Goal: Task Accomplishment & Management: Use online tool/utility

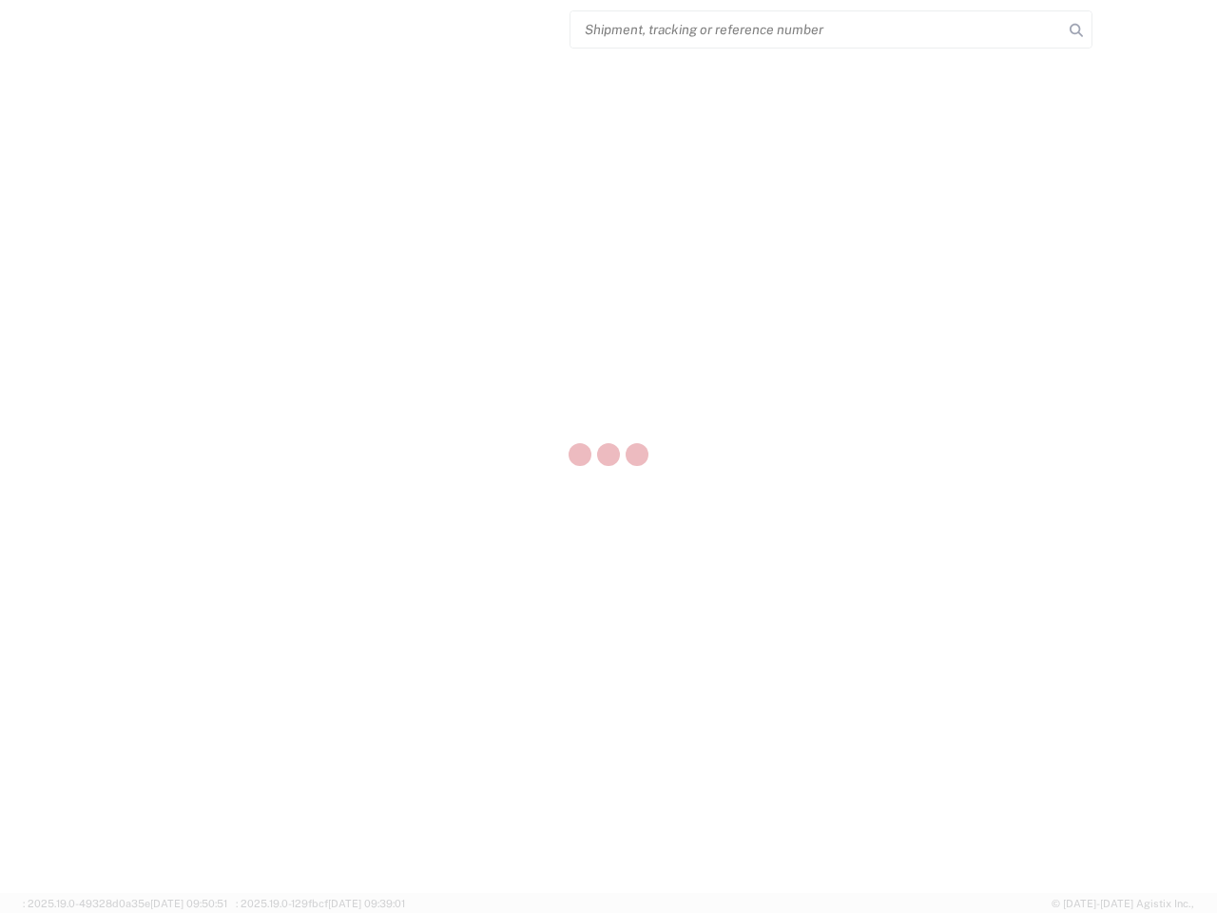
select select "US"
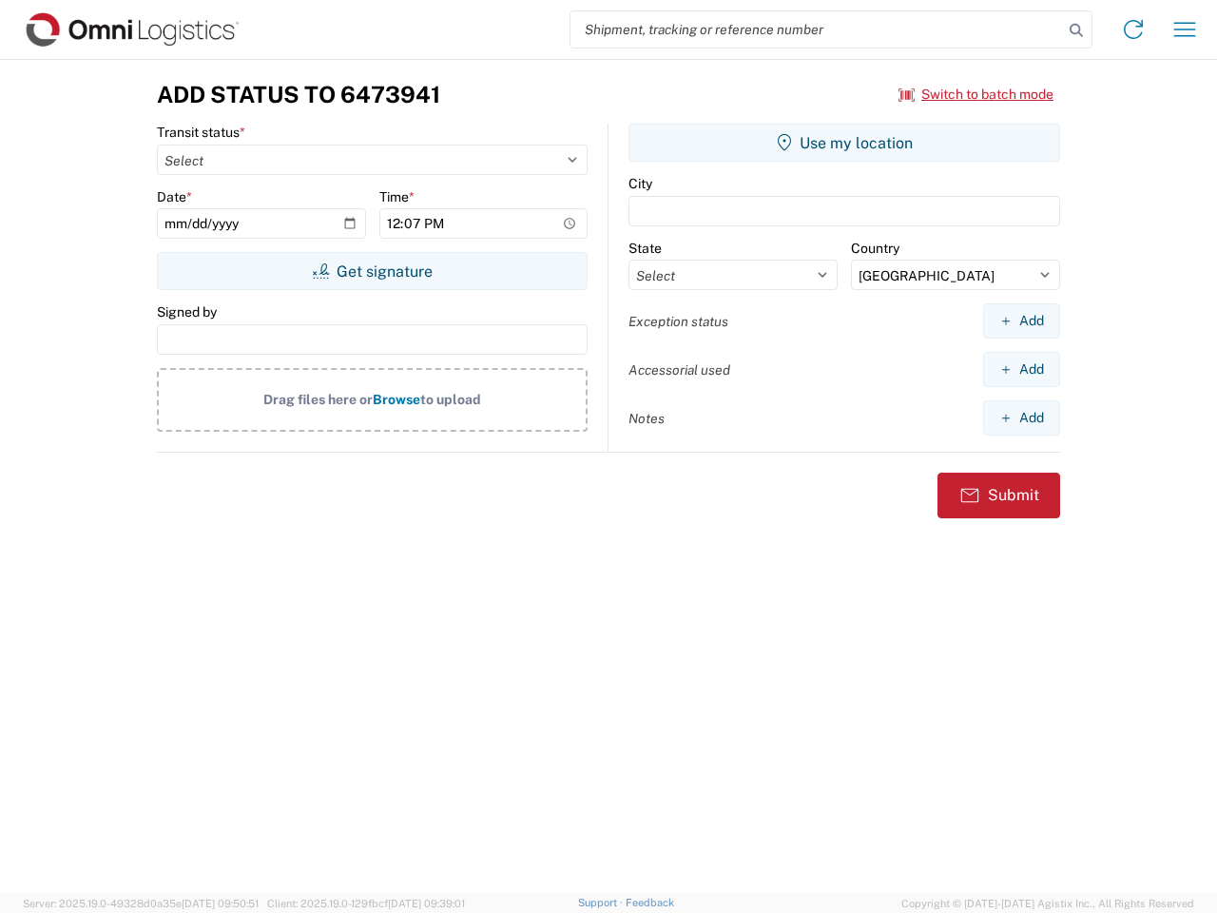
click at [817, 29] on input "search" at bounding box center [817, 29] width 493 height 36
click at [1077, 30] on icon at bounding box center [1076, 30] width 27 height 27
click at [1134, 29] on icon at bounding box center [1133, 29] width 30 height 30
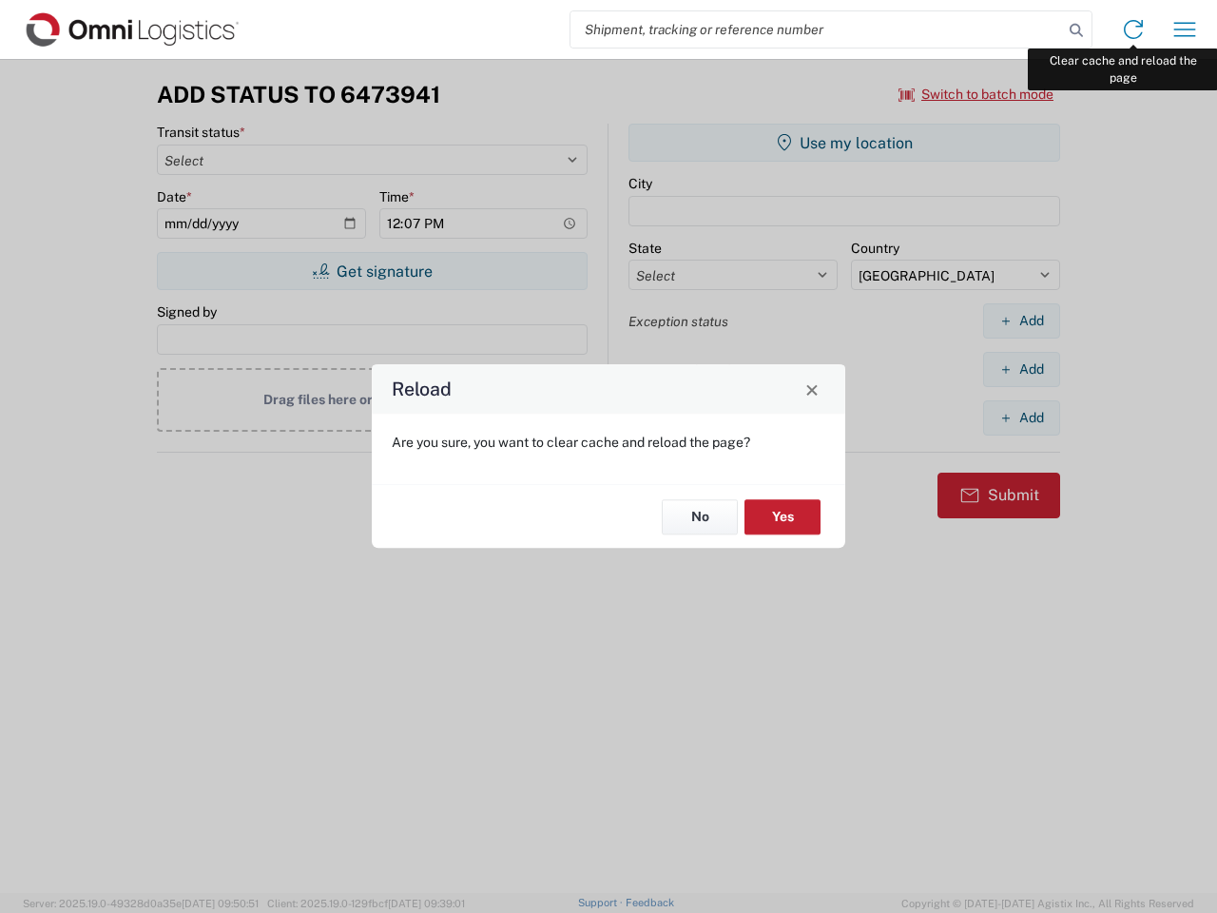
click at [1185, 29] on div "Reload Are you sure, you want to clear cache and reload the page? No Yes" at bounding box center [608, 456] width 1217 height 913
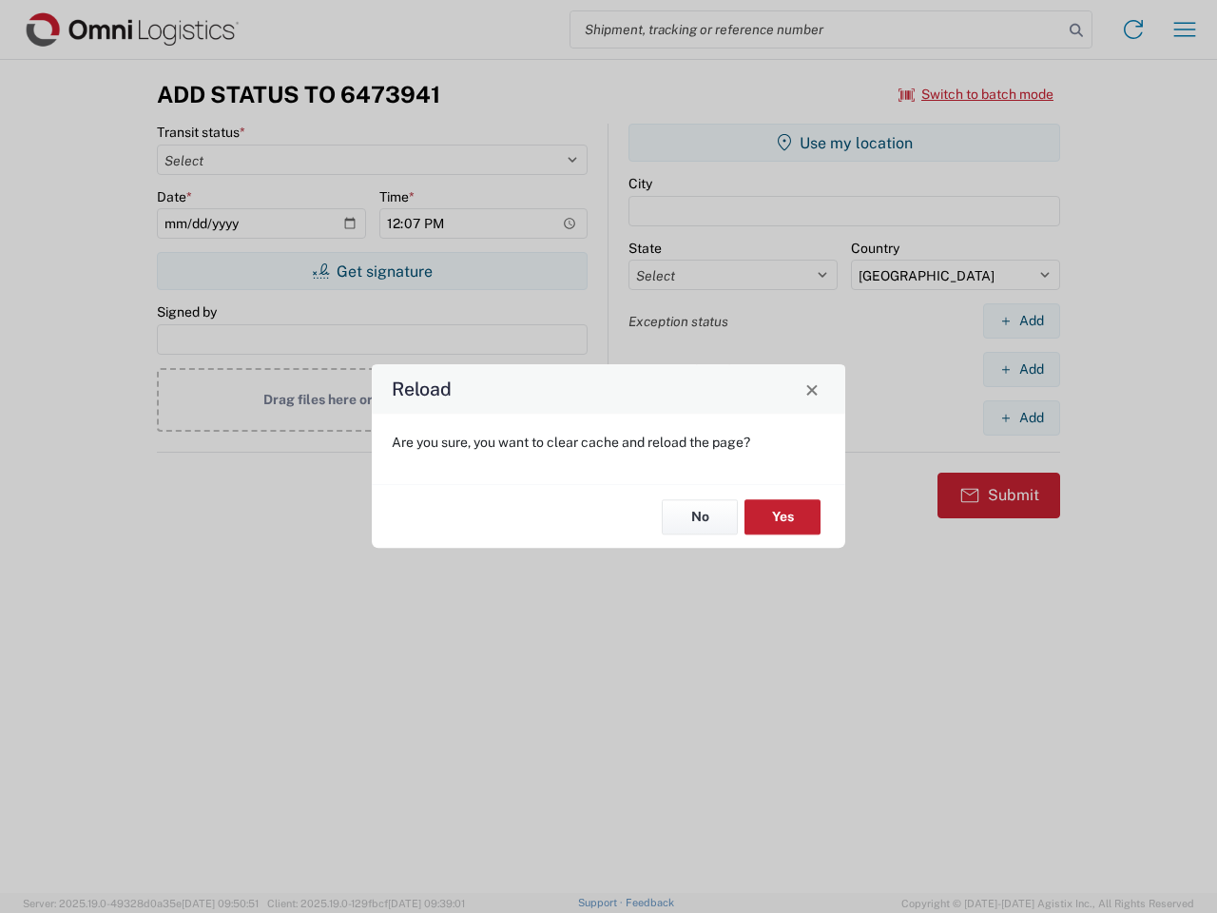
click at [977, 94] on div "Reload Are you sure, you want to clear cache and reload the page? No Yes" at bounding box center [608, 456] width 1217 height 913
click at [372, 271] on div "Reload Are you sure, you want to clear cache and reload the page? No Yes" at bounding box center [608, 456] width 1217 height 913
click at [845, 143] on div "Reload Are you sure, you want to clear cache and reload the page? No Yes" at bounding box center [608, 456] width 1217 height 913
click at [1021, 321] on div "Reload Are you sure, you want to clear cache and reload the page? No Yes" at bounding box center [608, 456] width 1217 height 913
click at [1021, 369] on div "Reload Are you sure, you want to clear cache and reload the page? No Yes" at bounding box center [608, 456] width 1217 height 913
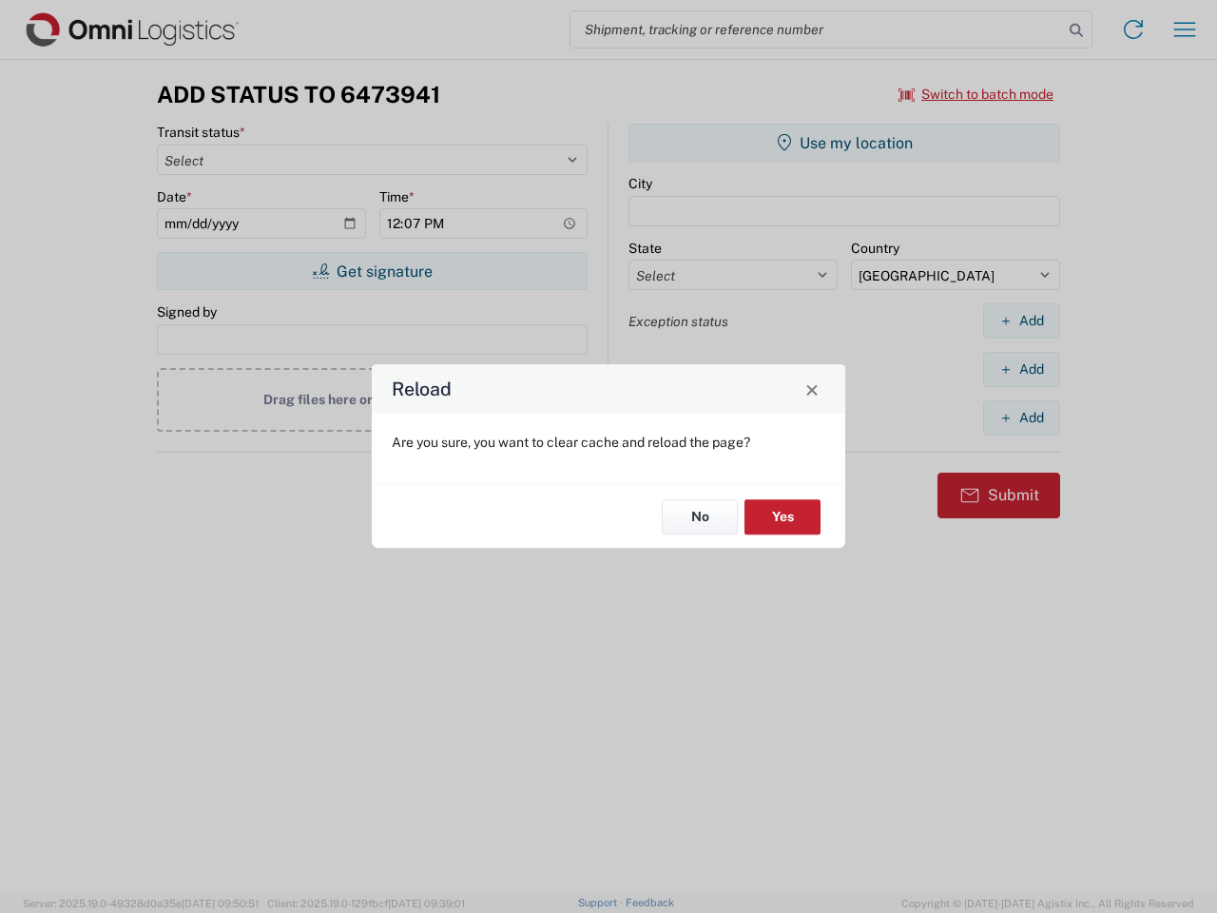
click at [1021, 418] on div "Reload Are you sure, you want to clear cache and reload the page? No Yes" at bounding box center [608, 456] width 1217 height 913
